Goal: Find specific page/section: Find specific page/section

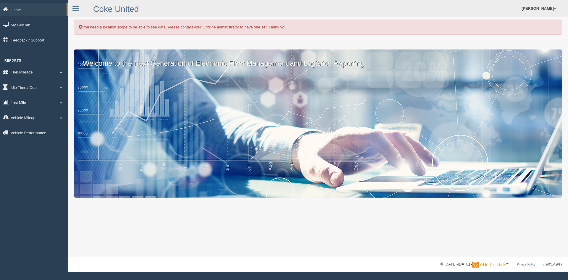
click at [33, 105] on link "Last Mile" at bounding box center [34, 102] width 68 height 13
click at [35, 117] on link "Planned Vs Actual" at bounding box center [39, 116] width 56 height 11
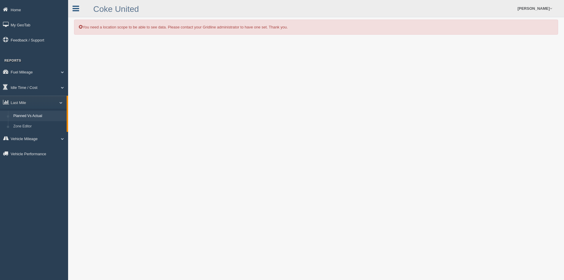
click at [77, 10] on icon at bounding box center [76, 9] width 7 height 8
